Goal: Navigation & Orientation: Find specific page/section

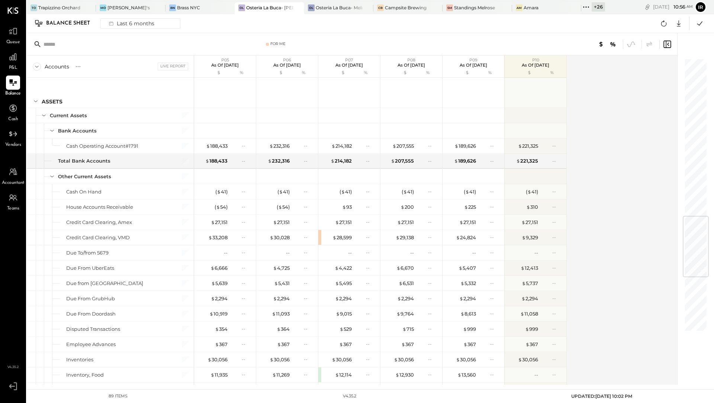
scroll to position [788, 0]
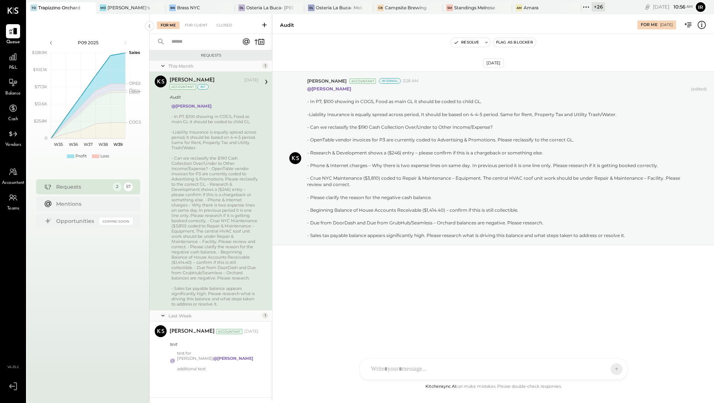
click at [71, 8] on div at bounding box center [83, 7] width 26 height 11
click at [120, 4] on div "[PERSON_NAME]'s" at bounding box center [128, 7] width 42 height 6
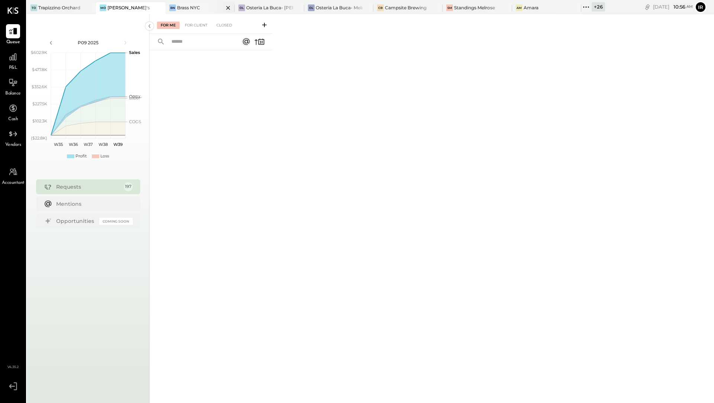
click at [180, 6] on div "Brass NYC" at bounding box center [188, 7] width 23 height 6
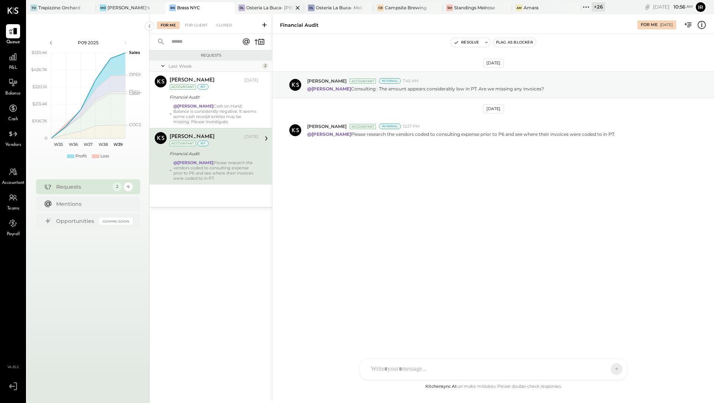
click at [262, 11] on div "OL Osteria La Buca- [PERSON_NAME][GEOGRAPHIC_DATA]" at bounding box center [269, 8] width 69 height 12
